Goal: Entertainment & Leisure: Consume media (video, audio)

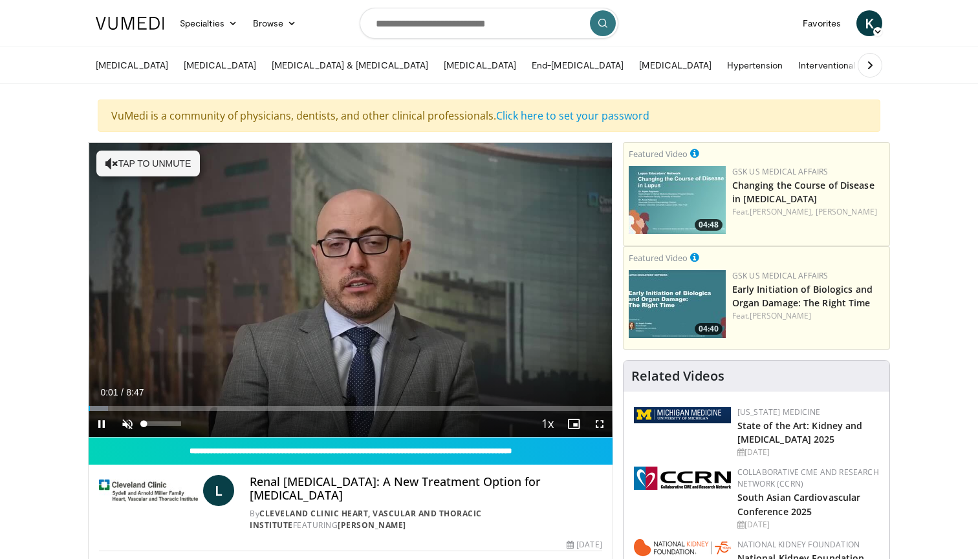
click at [124, 425] on span "Video Player" at bounding box center [127, 424] width 26 height 26
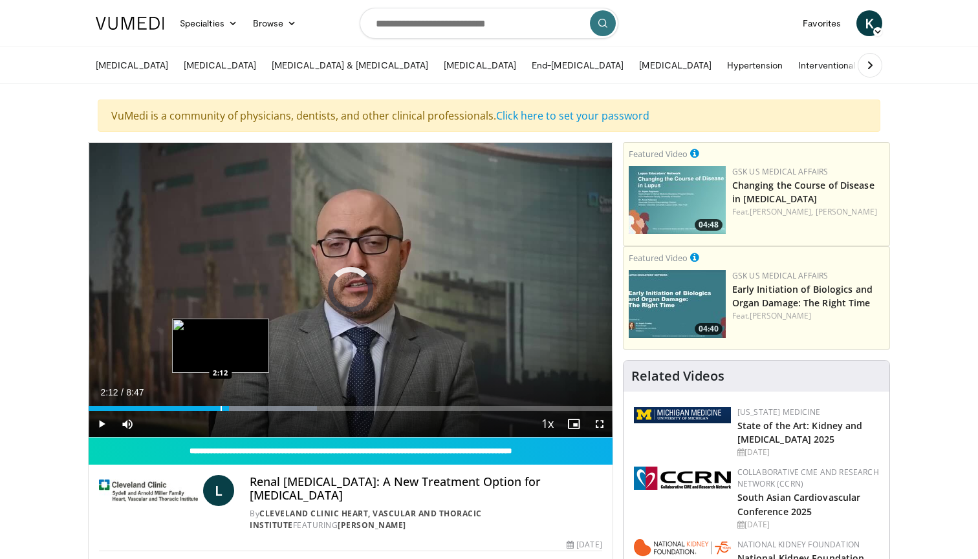
click at [221, 407] on div "Progress Bar" at bounding box center [221, 408] width 1 height 5
click at [206, 409] on div "Progress Bar" at bounding box center [206, 408] width 1 height 5
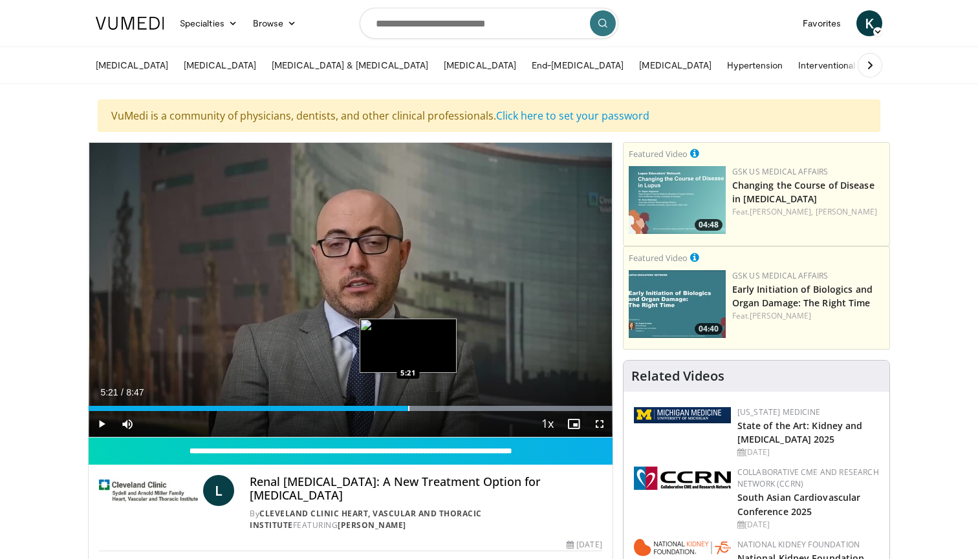
click at [408, 407] on div "Progress Bar" at bounding box center [408, 408] width 1 height 5
click at [379, 411] on div "Progress Bar" at bounding box center [379, 408] width 1 height 5
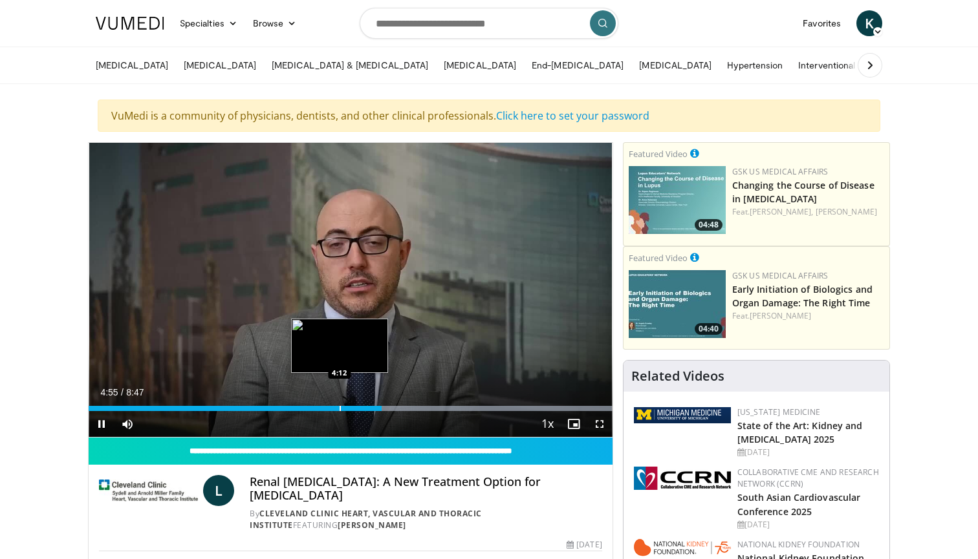
click at [340, 409] on div "Progress Bar" at bounding box center [340, 408] width 1 height 5
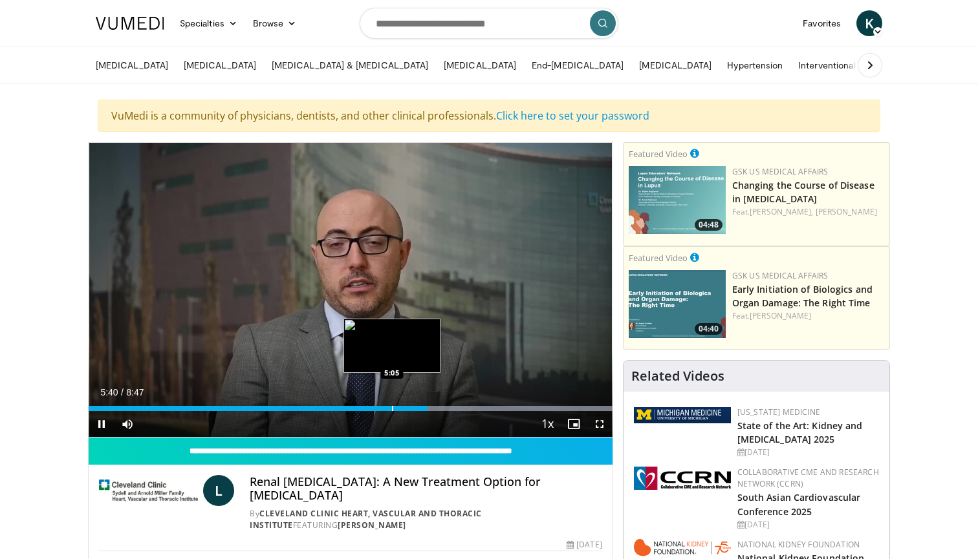
click at [392, 407] on div "Progress Bar" at bounding box center [392, 408] width 1 height 5
